Goal: Task Accomplishment & Management: Complete application form

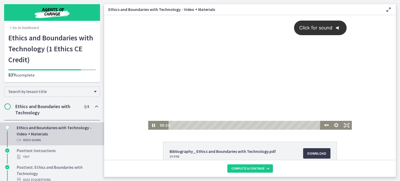
click at [230, 68] on div "Click for sound @keyframes VOLUME_SMALL_WAVE_FLASH { 0% { opacity: 0; } 33% { o…" at bounding box center [249, 68] width 203 height 106
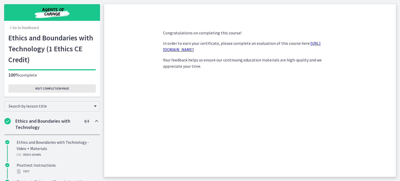
click at [53, 90] on span "Visit completion page" at bounding box center [52, 88] width 34 height 4
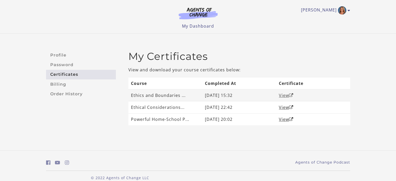
click at [287, 95] on link "View" at bounding box center [286, 95] width 15 height 6
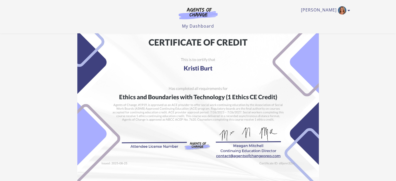
scroll to position [78, 0]
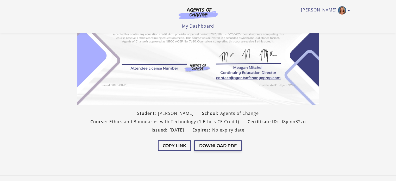
click at [215, 144] on button "Download PDF" at bounding box center [217, 145] width 47 height 11
